Goal: Task Accomplishment & Management: Manage account settings

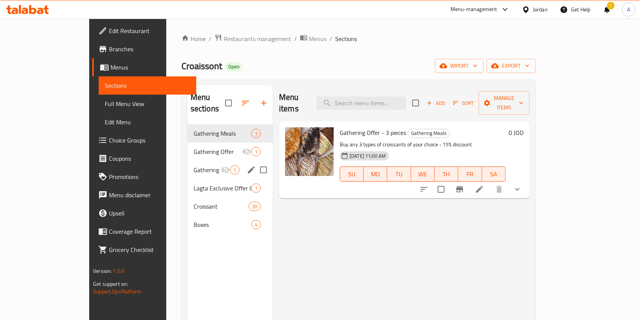
click at [480, 5] on div "Menu-management" at bounding box center [473, 9] width 47 height 9
click at [224, 38] on span "Restaurants management" at bounding box center [258, 38] width 68 height 9
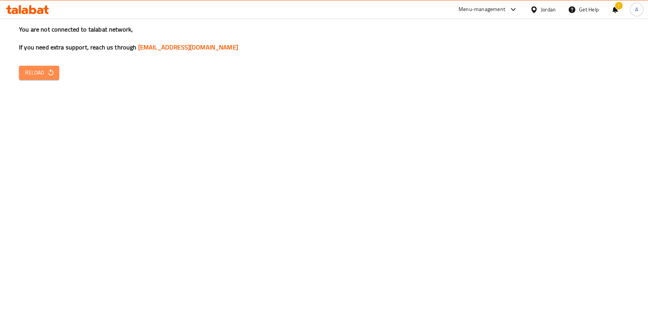
click at [47, 74] on icon "button" at bounding box center [51, 73] width 8 height 8
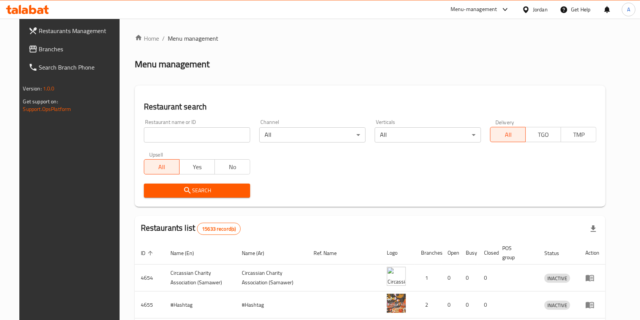
click at [579, 57] on div "Home / Menu management Menu management Restaurant search Restaurant name or ID …" at bounding box center [370, 266] width 471 height 464
click at [191, 137] on input "search" at bounding box center [197, 134] width 106 height 15
type input "عربي افرنجي"
click button "Search" at bounding box center [197, 190] width 106 height 14
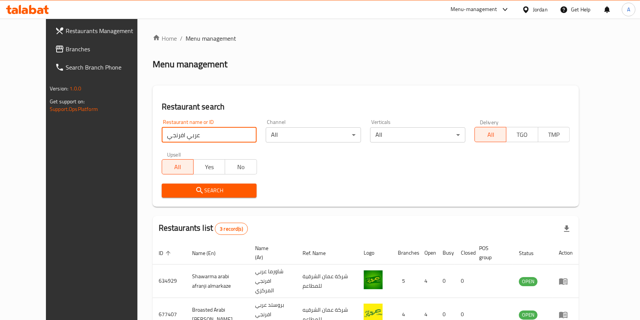
scroll to position [66, 0]
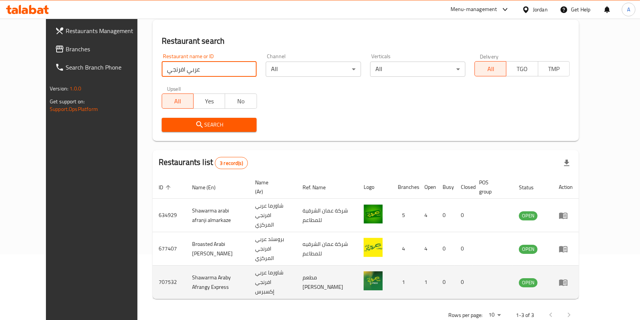
click at [209, 265] on td "Shawarma Araby Afrangy Express" at bounding box center [217, 281] width 63 height 33
copy td "Shawarma Araby Afrangy Express"
